Goal: Task Accomplishment & Management: Manage account settings

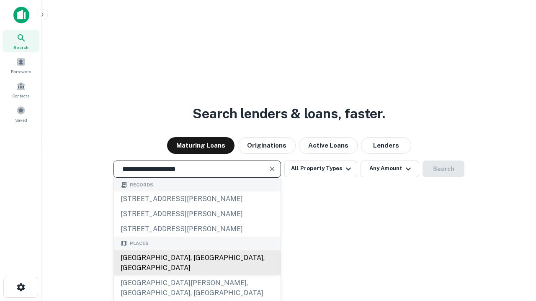
click at [197, 276] on div "[GEOGRAPHIC_DATA], [GEOGRAPHIC_DATA], [GEOGRAPHIC_DATA]" at bounding box center [197, 263] width 167 height 25
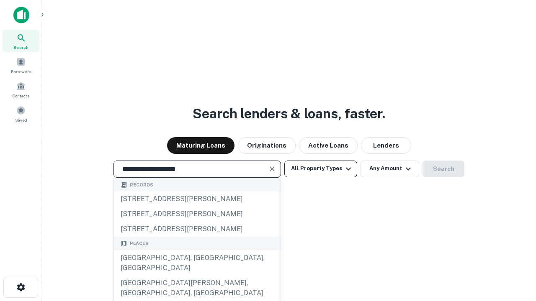
click at [321, 169] on button "All Property Types" at bounding box center [320, 169] width 73 height 17
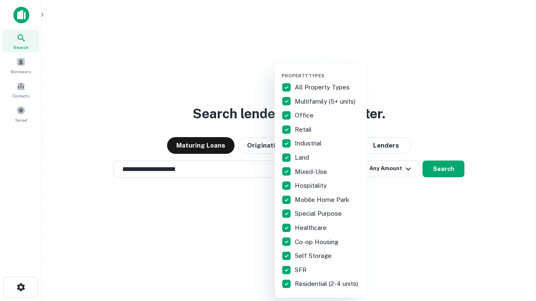
type input "**********"
click at [327, 70] on button "button" at bounding box center [327, 70] width 92 height 0
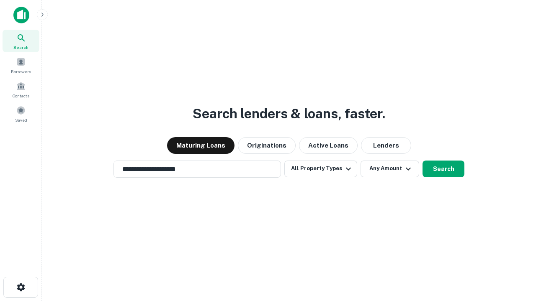
scroll to position [5, 101]
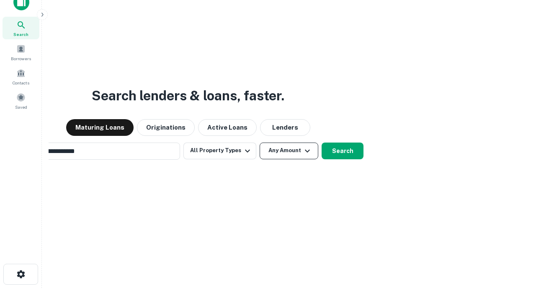
click at [259, 143] on button "Any Amount" at bounding box center [288, 151] width 59 height 17
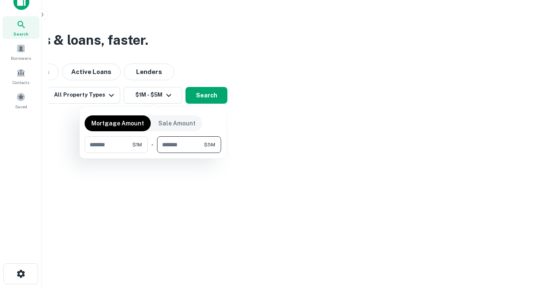
type input "*******"
click at [153, 153] on button "button" at bounding box center [153, 153] width 136 height 0
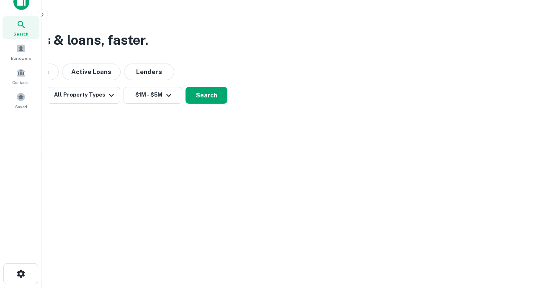
scroll to position [0, 0]
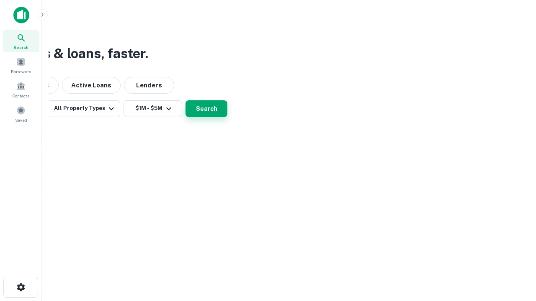
click at [227, 117] on button "Search" at bounding box center [206, 108] width 42 height 17
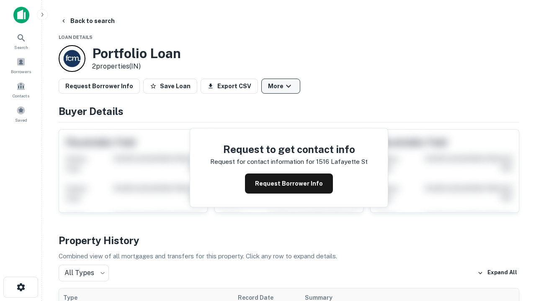
click at [280, 86] on button "More" at bounding box center [280, 86] width 39 height 15
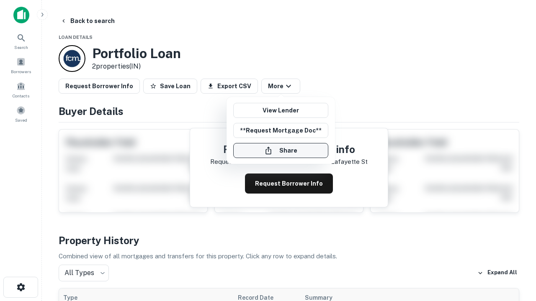
click at [280, 151] on button "Share" at bounding box center [280, 150] width 95 height 15
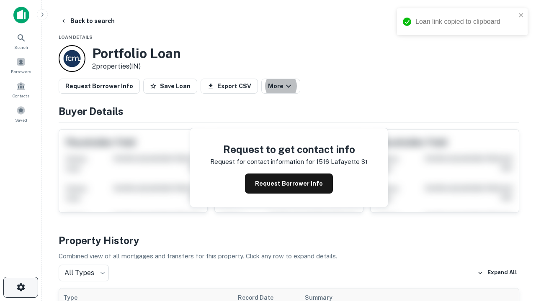
click at [21, 287] on icon "button" at bounding box center [21, 287] width 10 height 10
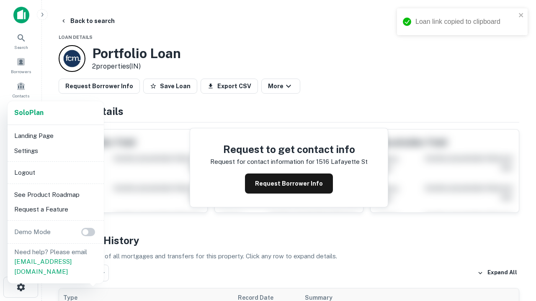
click at [55, 172] on li "Logout" at bounding box center [56, 172] width 90 height 15
